Goal: Find specific page/section: Find specific page/section

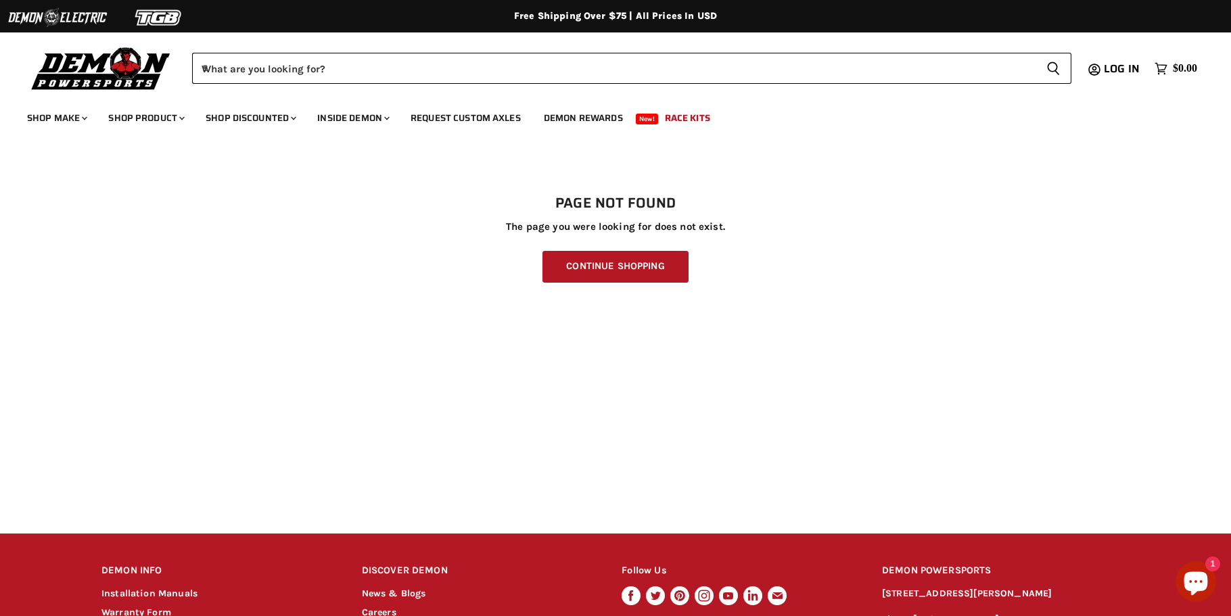
scroll to position [193, 0]
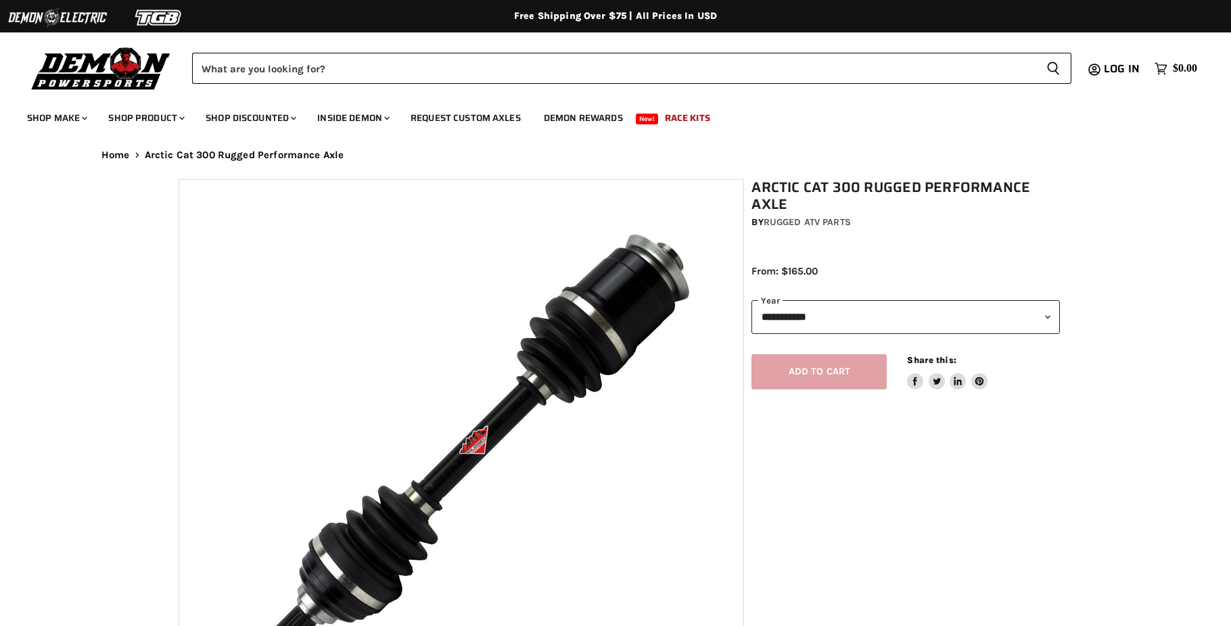
select select "******"
